Goal: Transaction & Acquisition: Purchase product/service

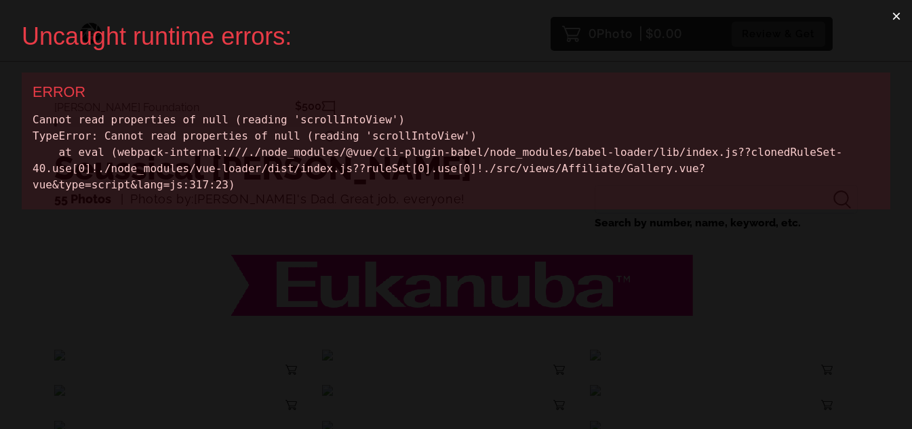
click at [346, 119] on div "Cannot read properties of null (reading 'scrollIntoView') TypeError: Cannot rea…" at bounding box center [456, 152] width 847 height 81
copy div "scrollIntoView"
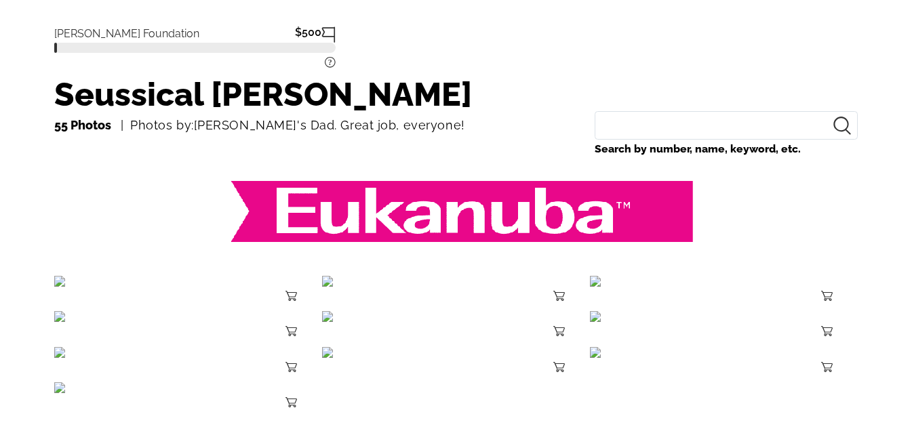
scroll to position [136, 0]
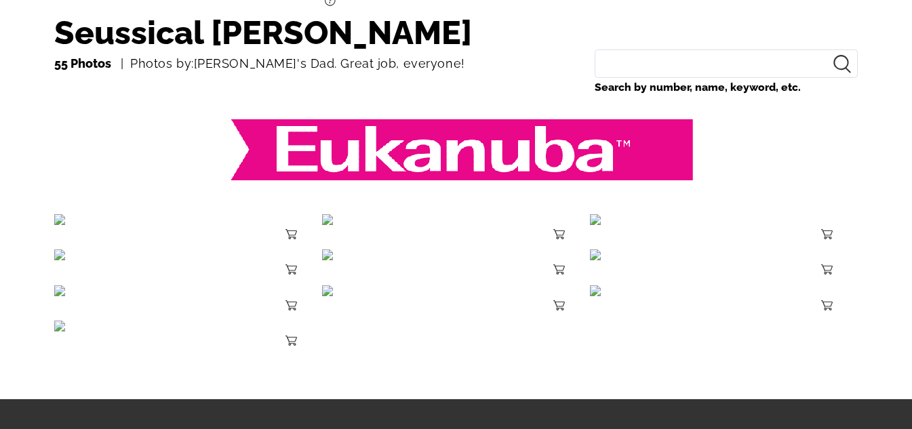
drag, startPoint x: 195, startPoint y: 134, endPoint x: 748, endPoint y: 157, distance: 552.9
click at [739, 157] on div at bounding box center [455, 153] width 803 height 80
click at [754, 157] on div at bounding box center [455, 153] width 803 height 80
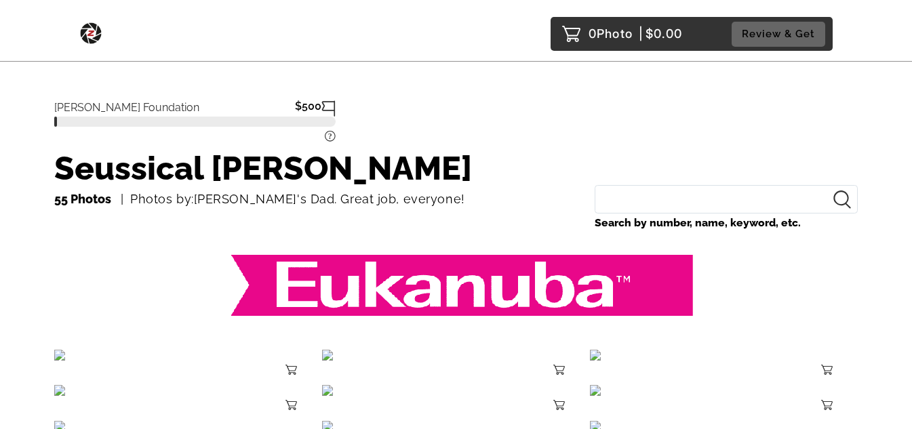
scroll to position [222, 0]
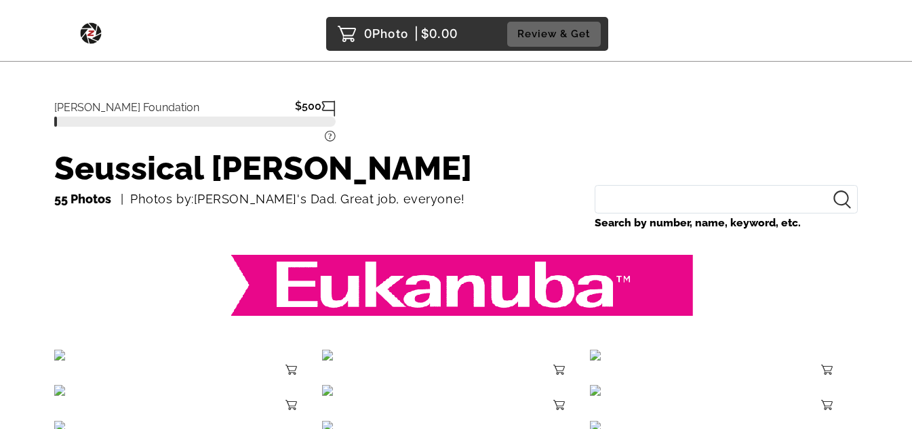
click at [438, 33] on p "0 Photo | $0.00" at bounding box center [411, 34] width 94 height 22
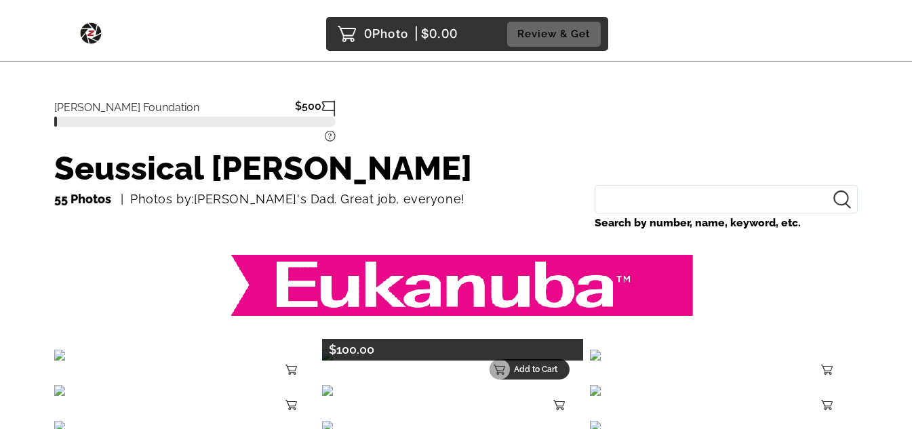
click at [555, 373] on p "Add to Cart" at bounding box center [537, 369] width 47 height 9
click at [537, 370] on p "Remove" at bounding box center [537, 369] width 47 height 9
click at [556, 365] on p "Add to Cart" at bounding box center [537, 369] width 47 height 9
click at [554, 373] on p "Remove" at bounding box center [537, 369] width 47 height 9
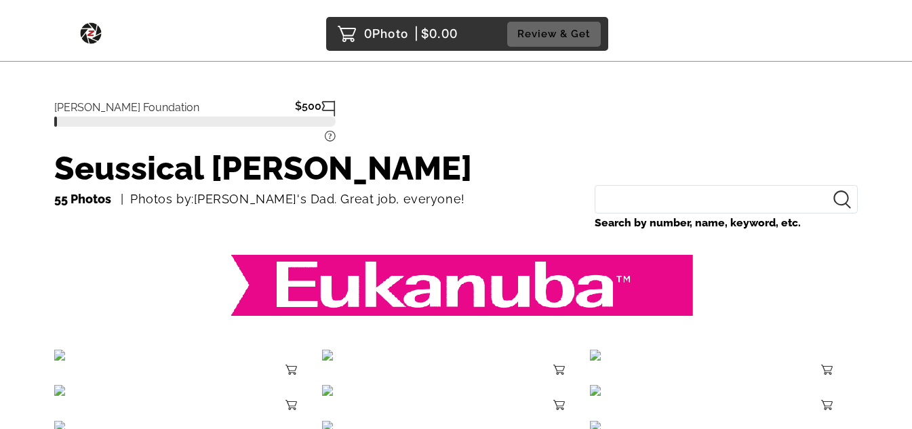
click at [330, 104] on icon at bounding box center [328, 108] width 14 height 16
click at [329, 106] on icon at bounding box center [328, 108] width 14 height 16
drag, startPoint x: 638, startPoint y: 198, endPoint x: 638, endPoint y: 188, distance: 10.2
click at [638, 191] on input "Search by number, name, keyword, etc." at bounding box center [725, 199] width 263 height 29
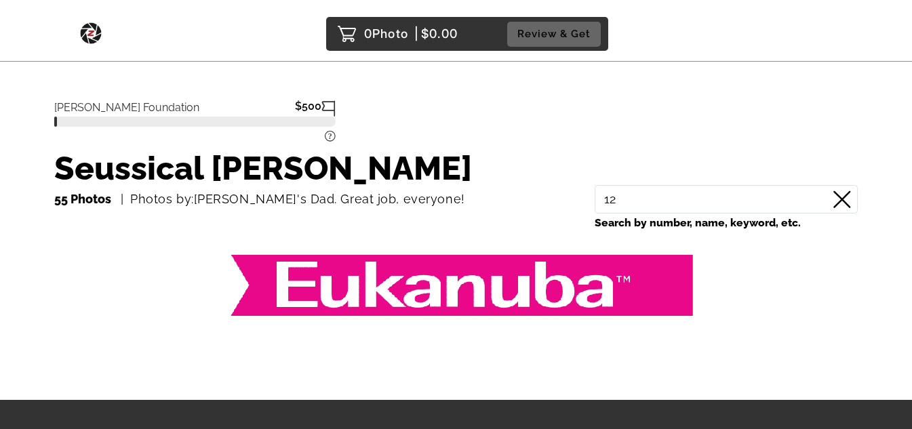
type input "1"
type input "2"
type input "d"
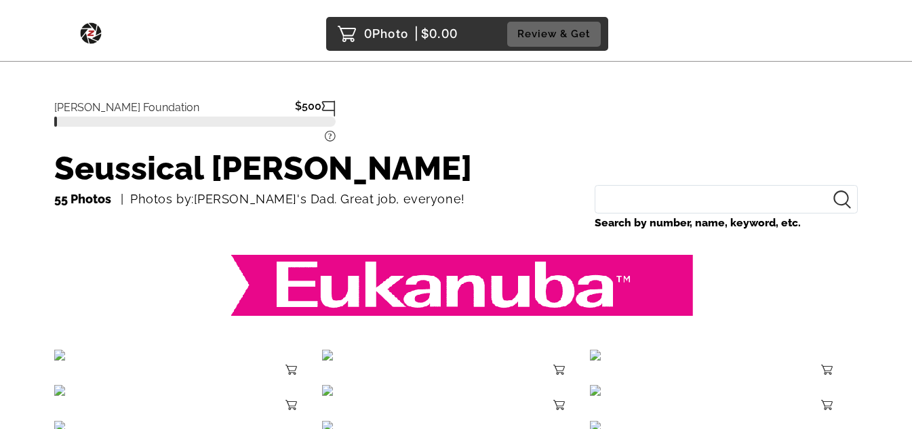
click at [457, 204] on div "55 Photos Photos by:Lila's Dad. Great job, everyone!" at bounding box center [317, 199] width 527 height 22
click at [676, 204] on input "Search by number, name, keyword, etc." at bounding box center [725, 199] width 263 height 29
click at [490, 176] on h1 "Seussical [PERSON_NAME]" at bounding box center [455, 168] width 803 height 34
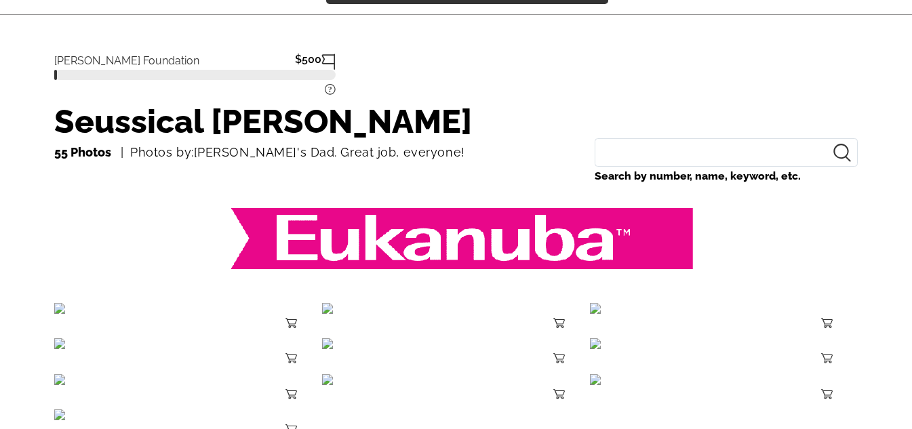
scroll to position [136, 0]
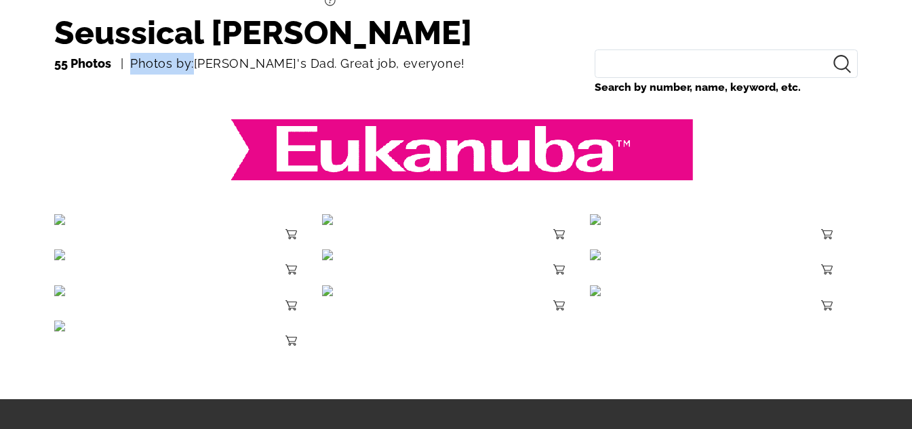
drag, startPoint x: 131, startPoint y: 60, endPoint x: 192, endPoint y: 58, distance: 61.1
click at [192, 58] on p "Photos by:Lila's Dad. Great job, everyone!" at bounding box center [293, 64] width 344 height 22
copy p "Photos by:"
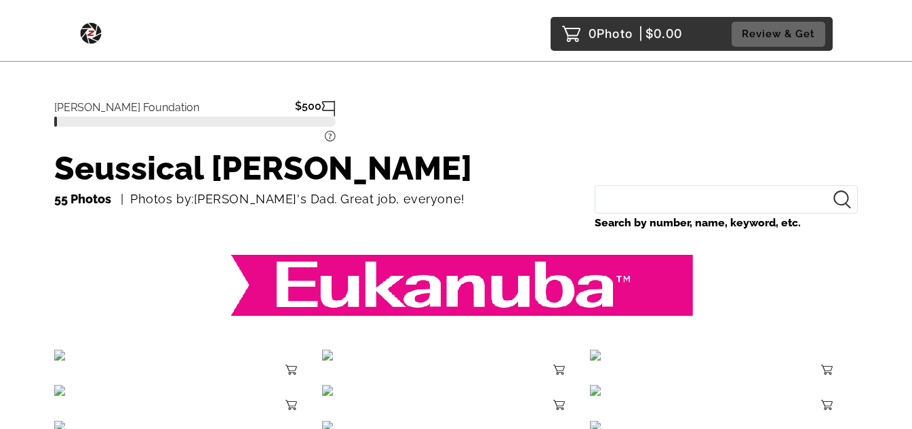
click at [498, 165] on h1 "Seussical [PERSON_NAME]" at bounding box center [455, 168] width 803 height 34
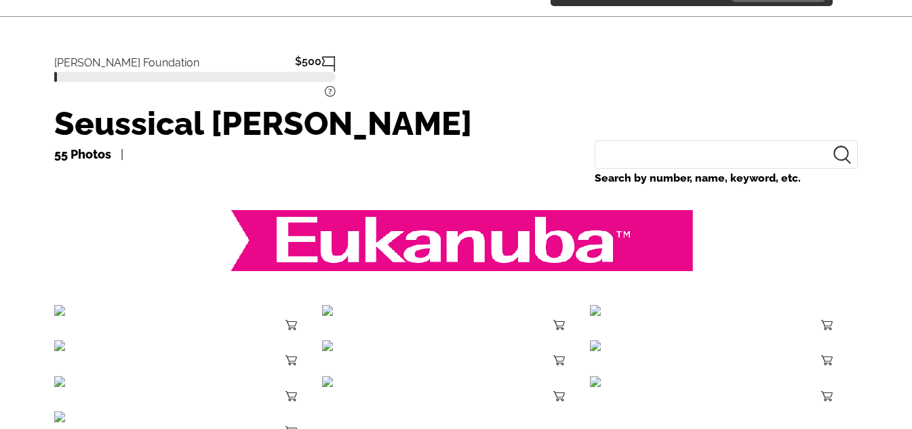
scroll to position [68, 0]
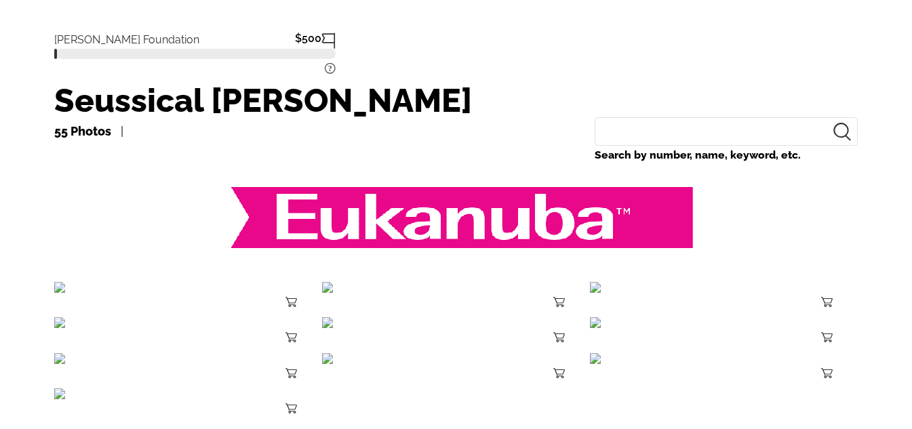
click at [186, 104] on h1 "Seussical [PERSON_NAME]" at bounding box center [455, 100] width 803 height 34
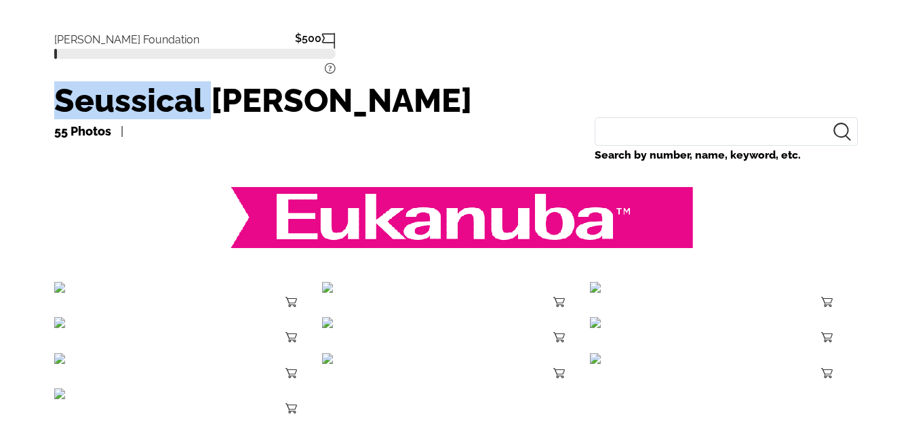
click at [186, 104] on h1 "Seussical [PERSON_NAME]" at bounding box center [455, 100] width 803 height 34
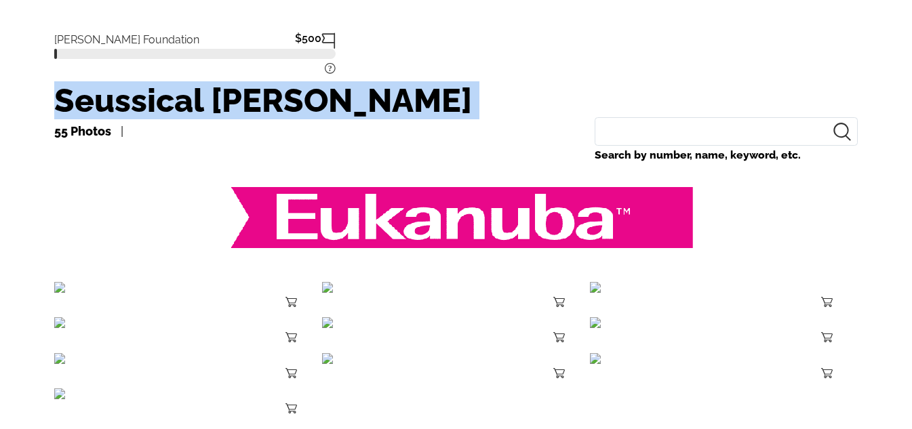
click at [186, 104] on h1 "Seussical [PERSON_NAME]" at bounding box center [455, 100] width 803 height 34
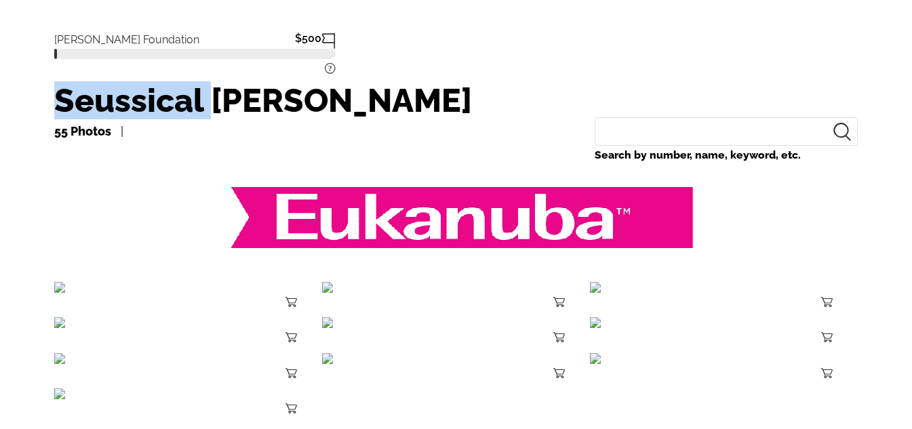
click at [186, 104] on h1 "Seussical [PERSON_NAME]" at bounding box center [455, 100] width 803 height 34
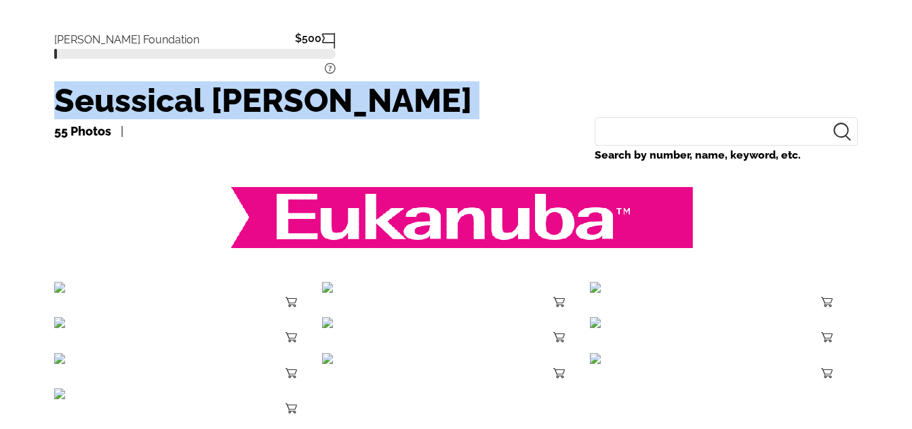
click at [186, 104] on h1 "Seussical [PERSON_NAME]" at bounding box center [455, 100] width 803 height 34
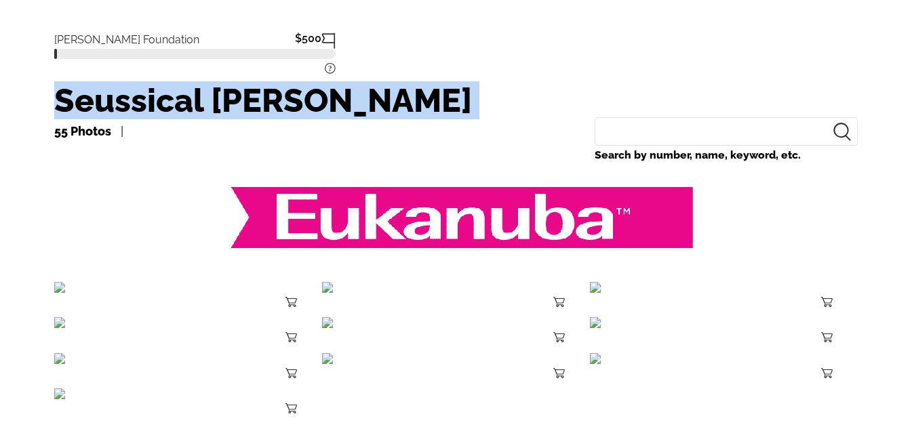
click at [186, 104] on h1 "Seussical [PERSON_NAME]" at bounding box center [455, 100] width 803 height 34
click at [190, 100] on h1 "Seussical [PERSON_NAME]" at bounding box center [455, 100] width 803 height 34
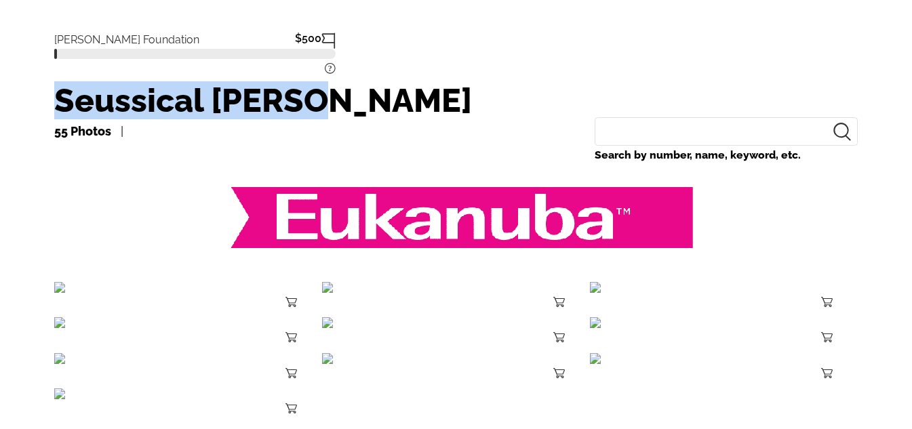
drag, startPoint x: 335, startPoint y: 104, endPoint x: 40, endPoint y: 98, distance: 294.9
click at [40, 98] on main "Dodgen Foundation $500 ? Seussical Dodgen 55 Photos Search by number, name, key…" at bounding box center [456, 199] width 912 height 535
click at [152, 100] on h1 "Seussical [PERSON_NAME]" at bounding box center [455, 100] width 803 height 34
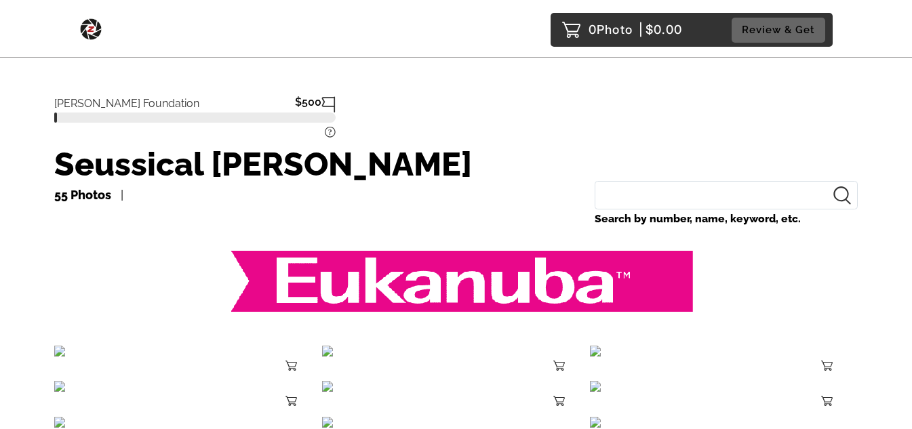
scroll to position [0, 0]
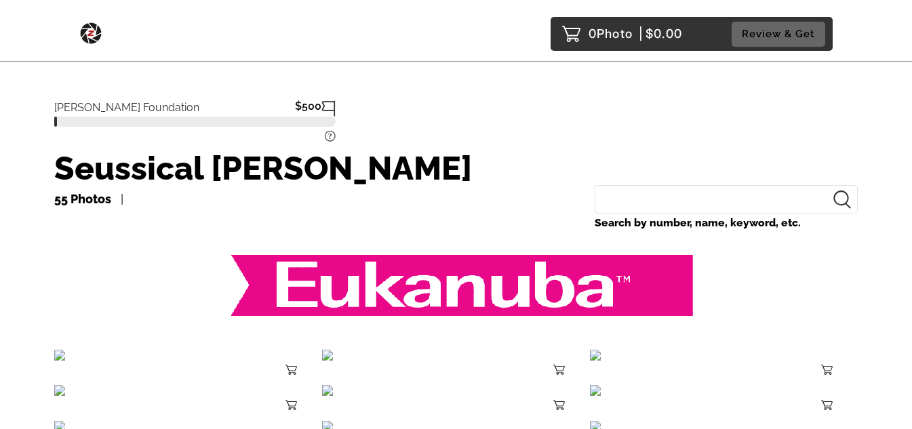
click at [644, 186] on input "Search by number, name, keyword, etc." at bounding box center [725, 199] width 263 height 29
paste input "ava"
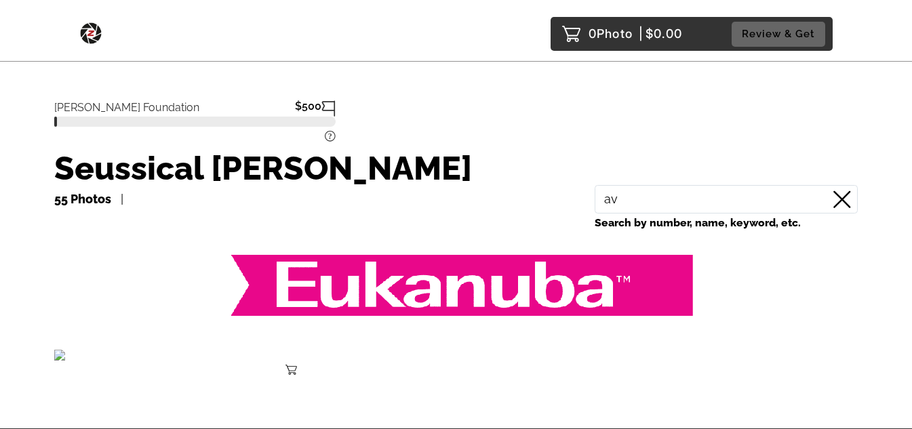
type input "a"
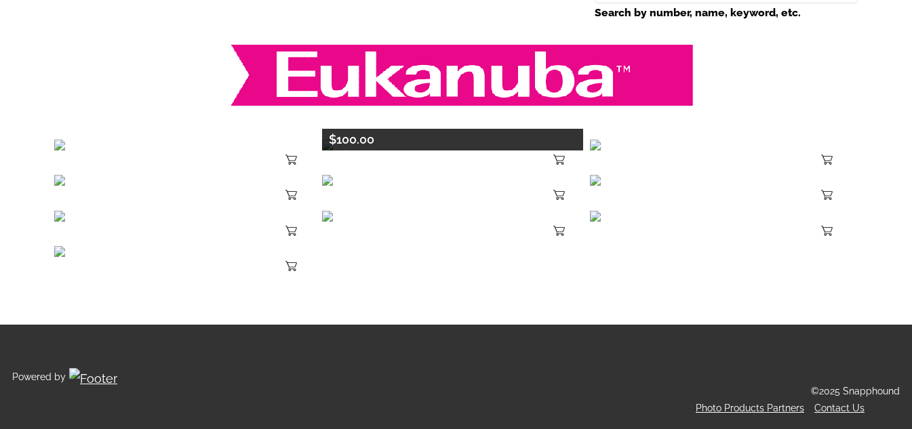
scroll to position [18, 0]
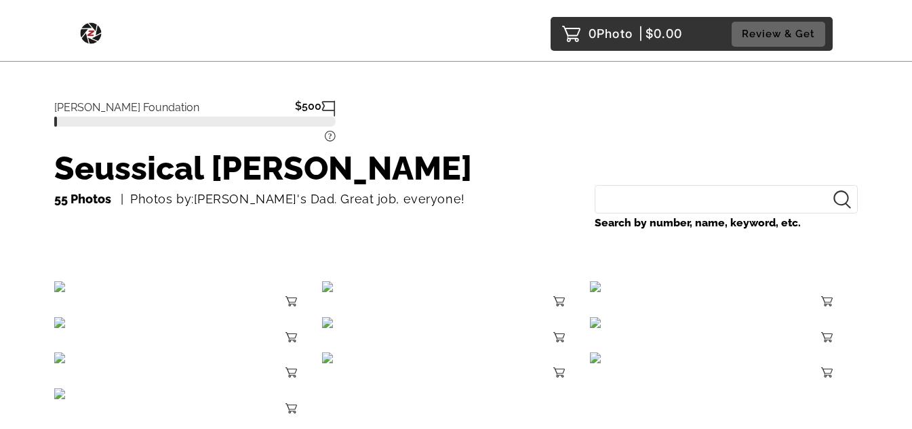
click at [493, 187] on div "55 Photos Photos by:[PERSON_NAME]'s Dad. Great job, everyone! Search by number,…" at bounding box center [455, 217] width 803 height 64
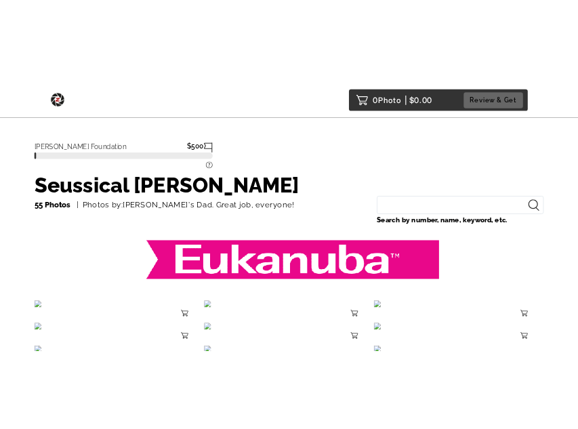
scroll to position [222, 0]
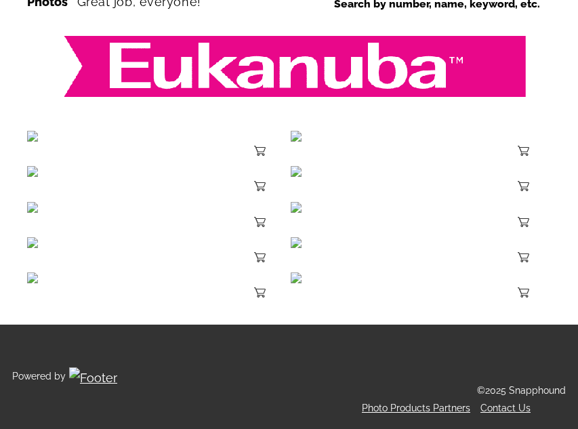
scroll to position [220, 0]
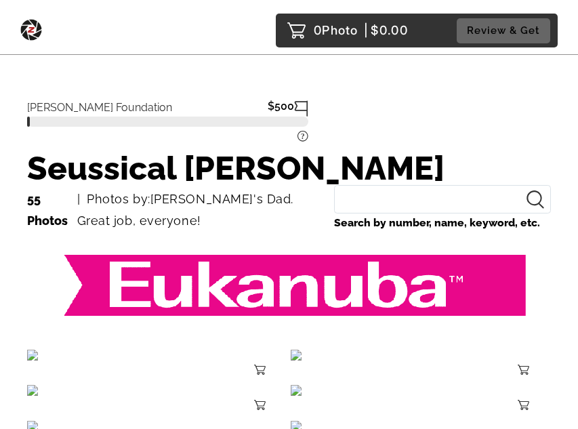
scroll to position [220, 0]
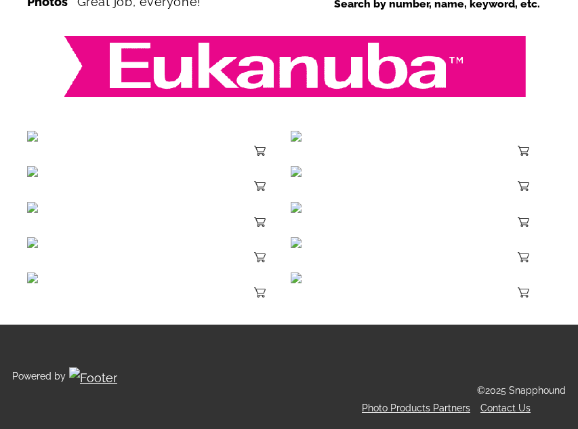
scroll to position [220, 0]
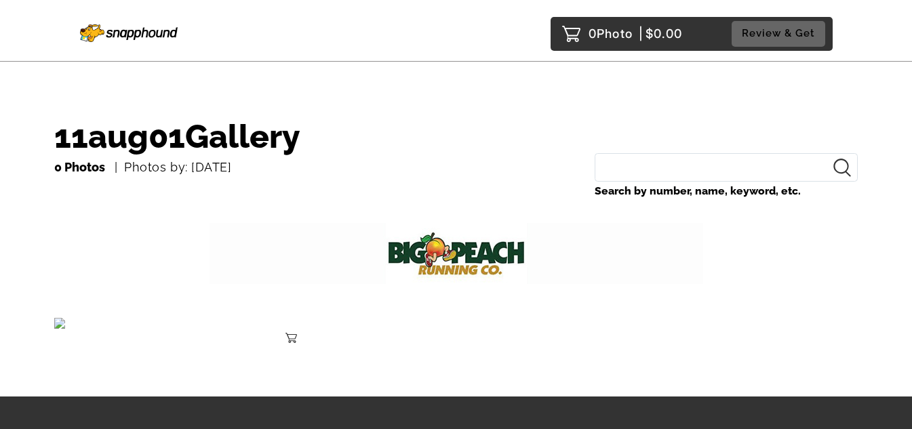
click at [163, 33] on img at bounding box center [129, 30] width 98 height 23
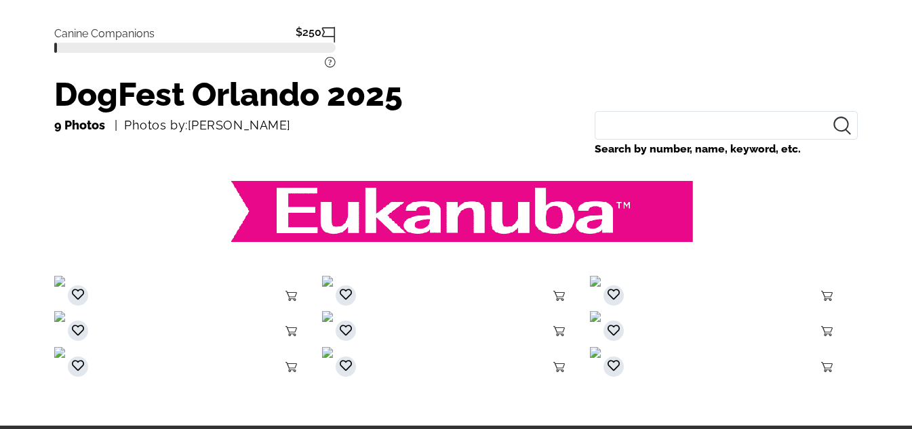
scroll to position [136, 0]
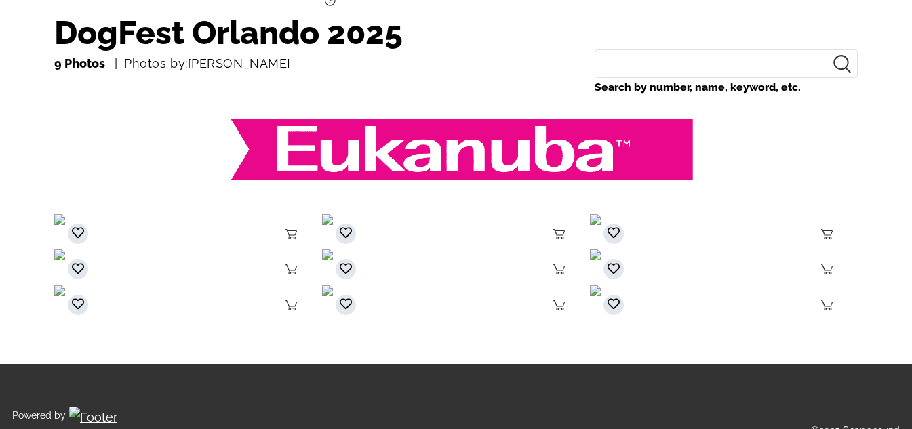
drag, startPoint x: 202, startPoint y: 144, endPoint x: 707, endPoint y: 150, distance: 505.0
click at [689, 155] on div at bounding box center [455, 153] width 803 height 80
click at [720, 146] on div at bounding box center [455, 153] width 803 height 80
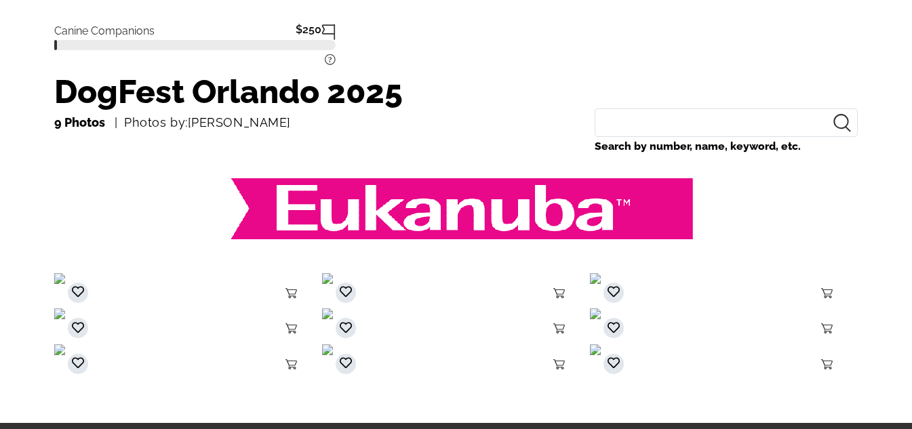
scroll to position [0, 0]
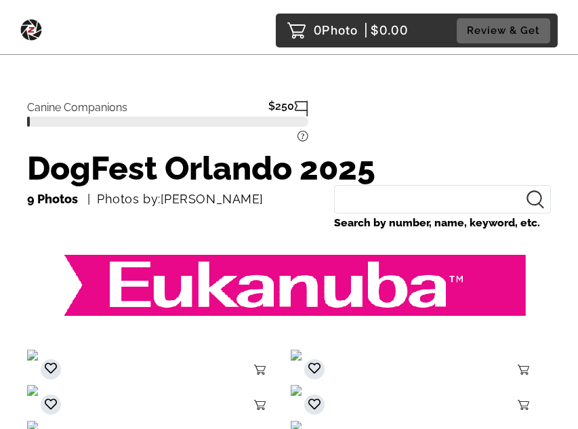
scroll to position [220, 0]
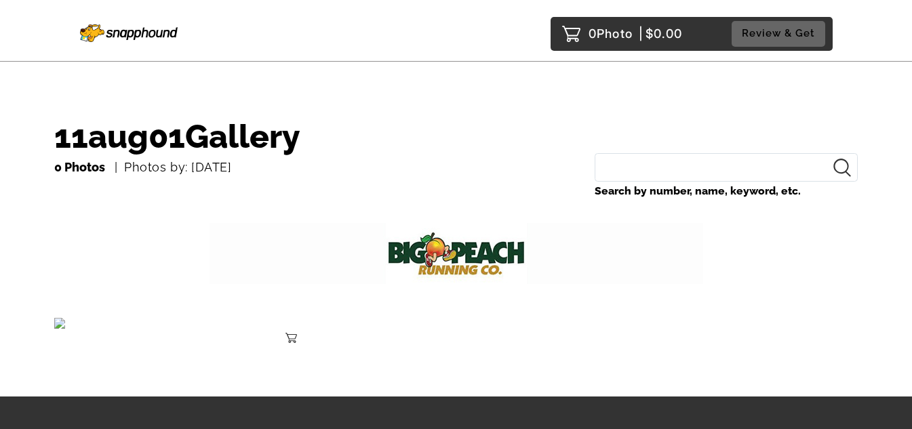
drag, startPoint x: 518, startPoint y: 127, endPoint x: 512, endPoint y: 134, distance: 9.1
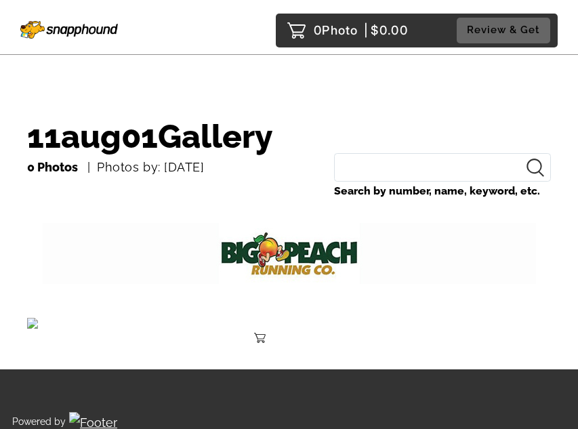
click at [423, 260] on img at bounding box center [289, 253] width 493 height 61
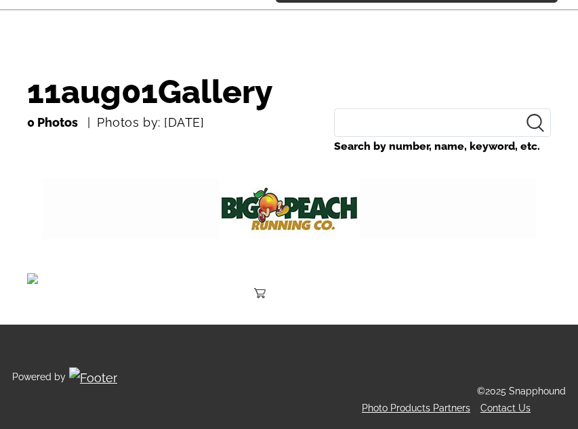
scroll to position [188, 0]
